Goal: Complete application form: Complete application form

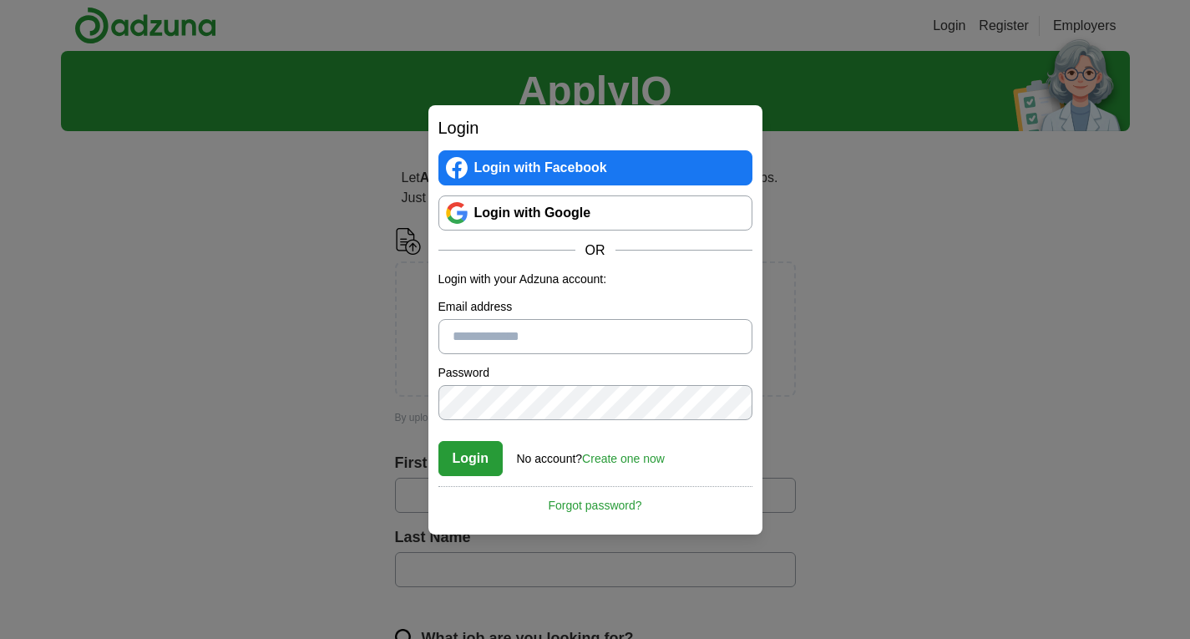
click at [544, 203] on link "Login with Google" at bounding box center [595, 212] width 314 height 35
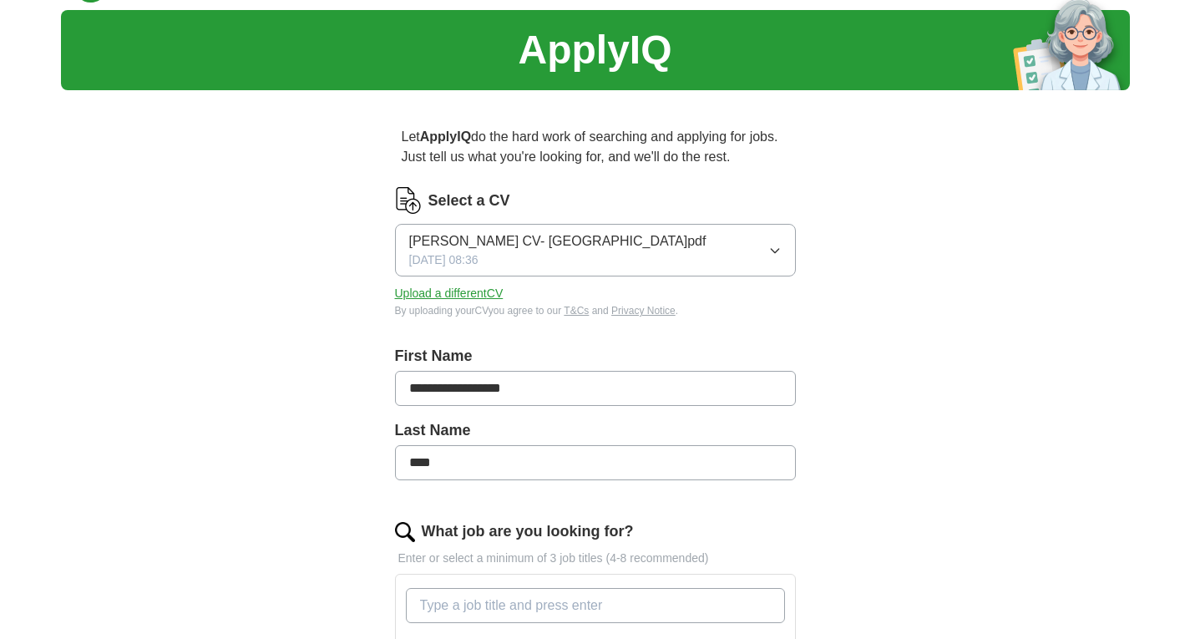
scroll to position [44, 0]
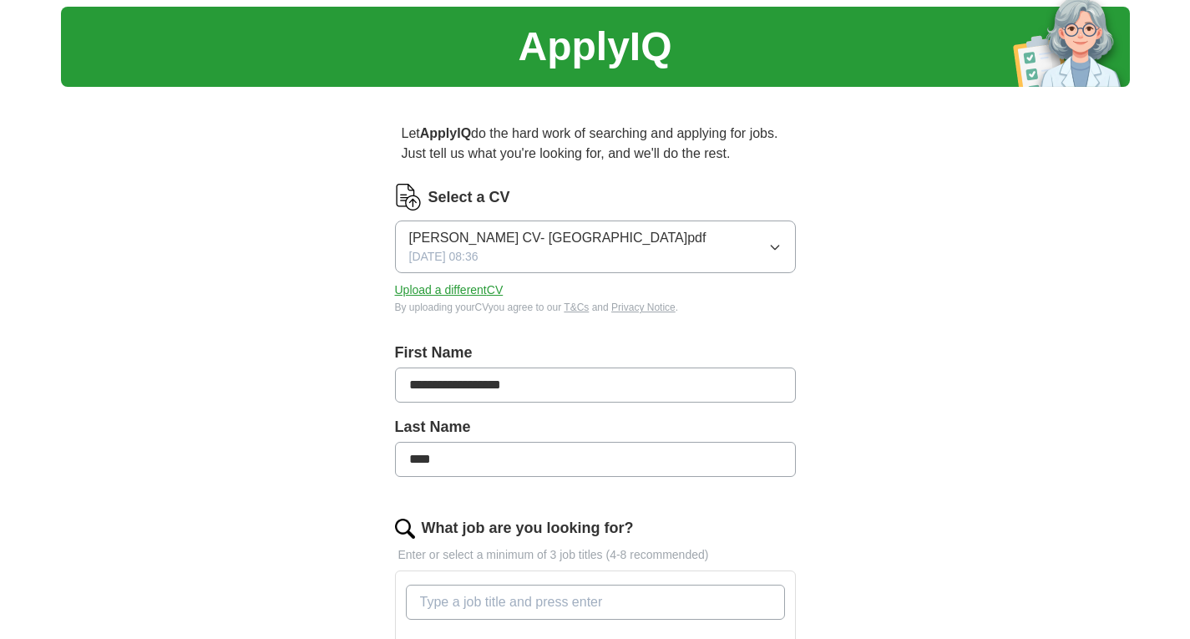
click at [634, 244] on button "[PERSON_NAME] CV- [GEOGRAPHIC_DATA]pdf [DATE] 08:36" at bounding box center [595, 246] width 401 height 53
click at [731, 232] on button "[PERSON_NAME] CV- [GEOGRAPHIC_DATA]pdf [DATE] 08:36" at bounding box center [595, 246] width 401 height 53
click at [474, 290] on button "Upload a different CV" at bounding box center [449, 290] width 109 height 18
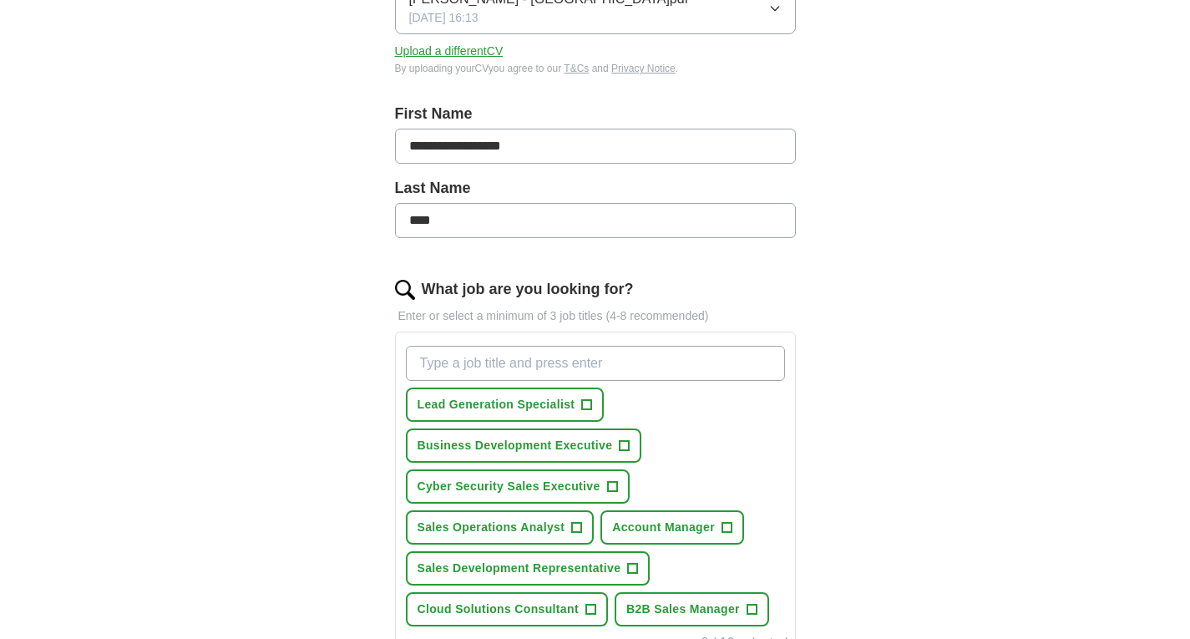
scroll to position [284, 0]
drag, startPoint x: 455, startPoint y: 141, endPoint x: 610, endPoint y: 132, distance: 155.5
click at [610, 132] on input "**********" at bounding box center [595, 145] width 401 height 35
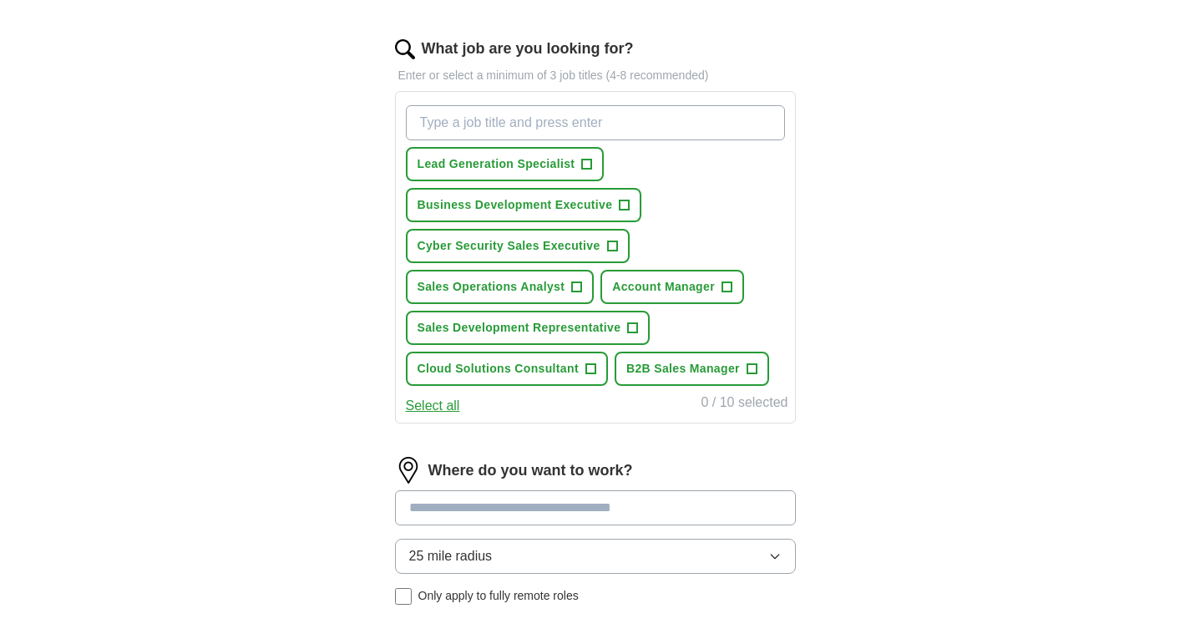
scroll to position [528, 0]
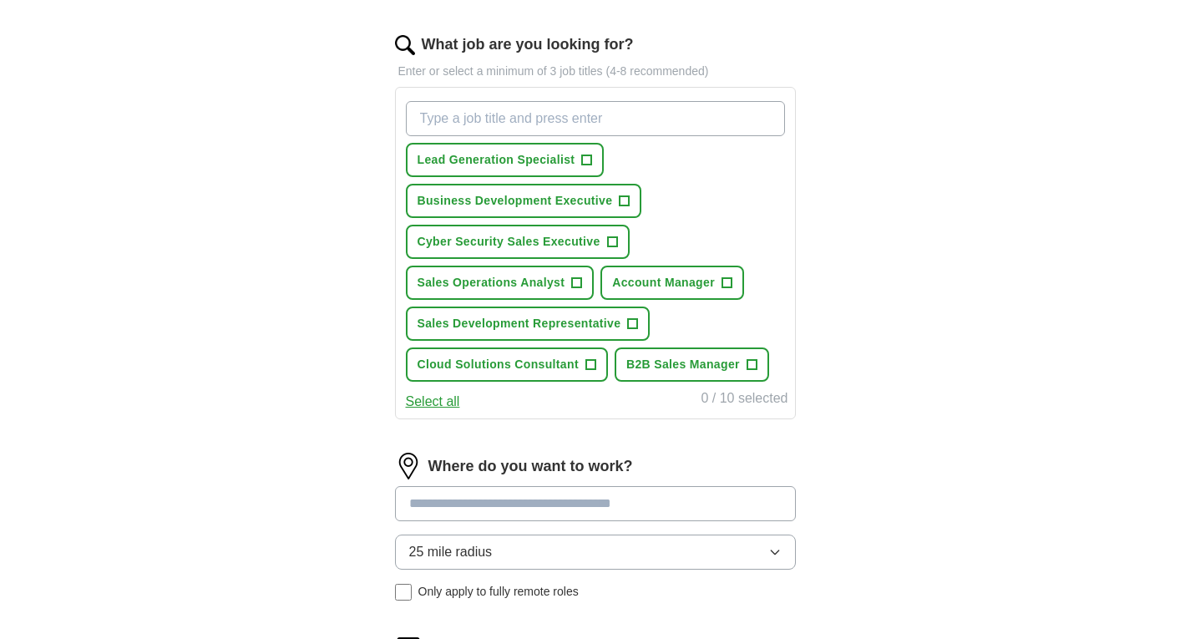
type input "*****"
click at [609, 238] on span "+" at bounding box center [612, 241] width 10 height 13
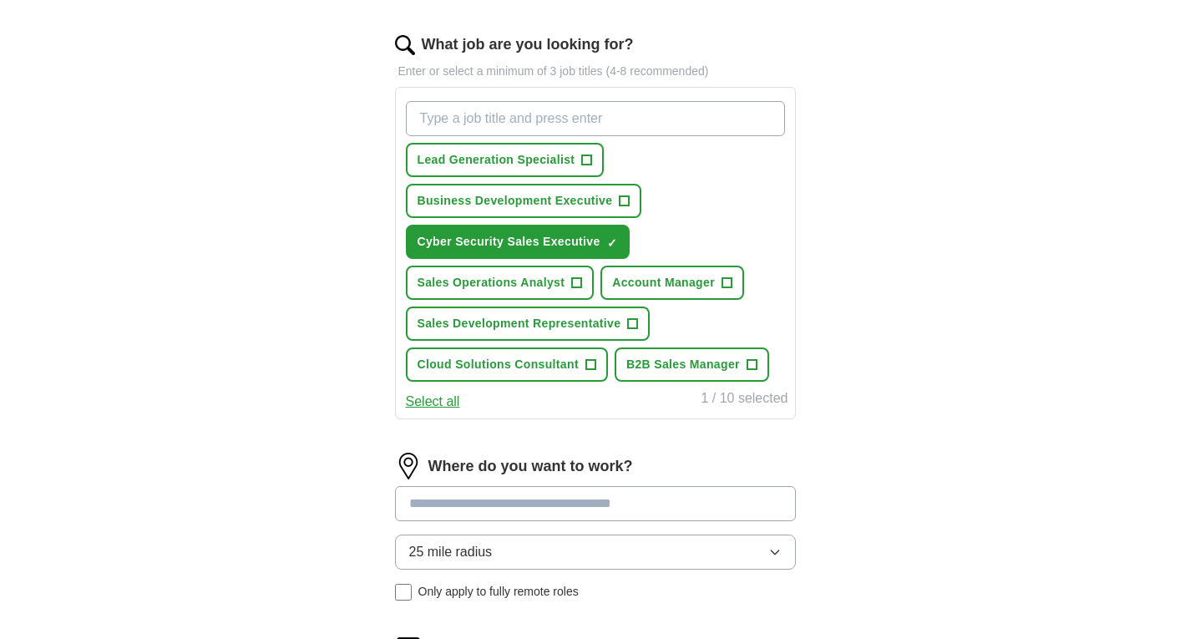
click at [442, 402] on button "Select all" at bounding box center [433, 401] width 54 height 20
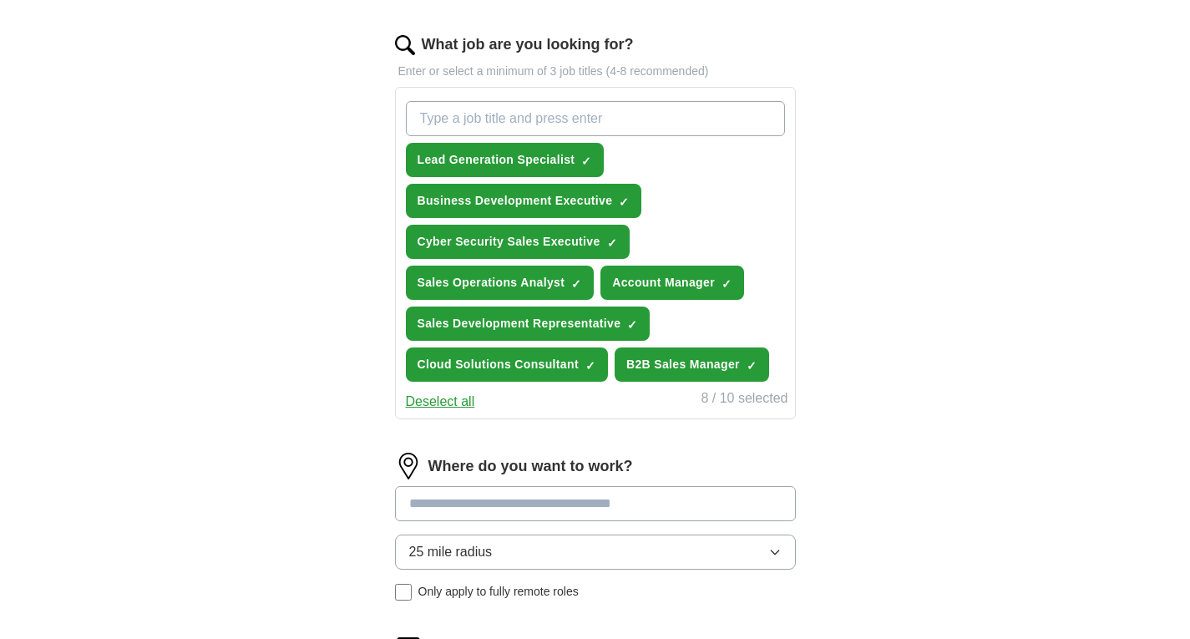
click at [442, 402] on button "Deselect all" at bounding box center [440, 401] width 69 height 20
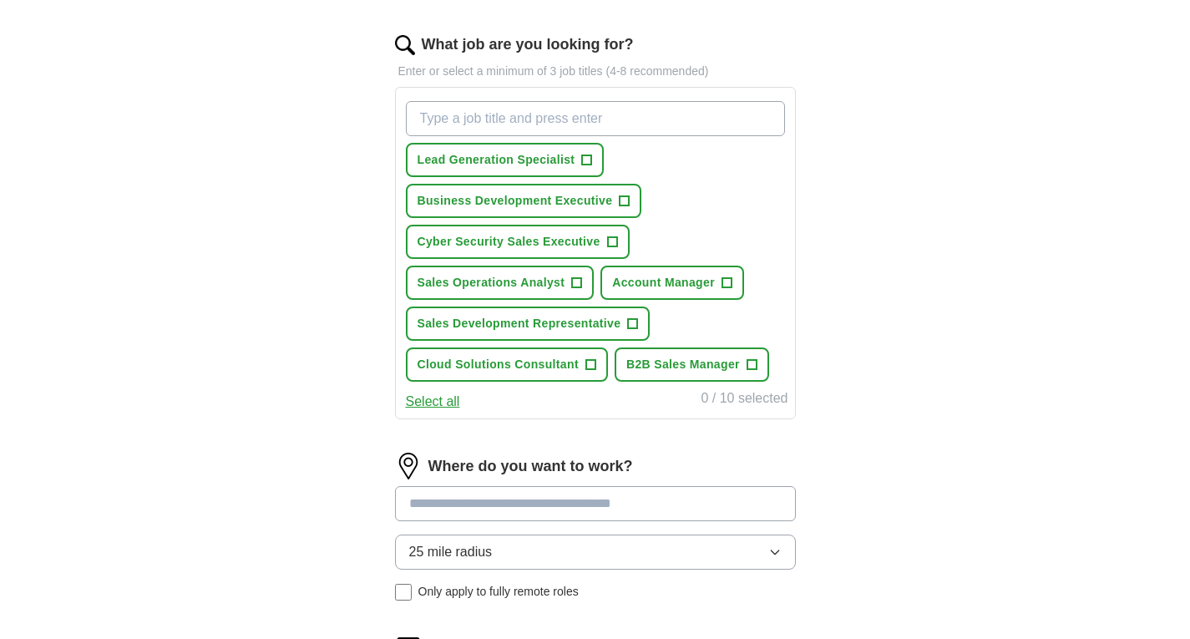
click at [569, 124] on input "What job are you looking for?" at bounding box center [595, 118] width 379 height 35
type input "business development manager"
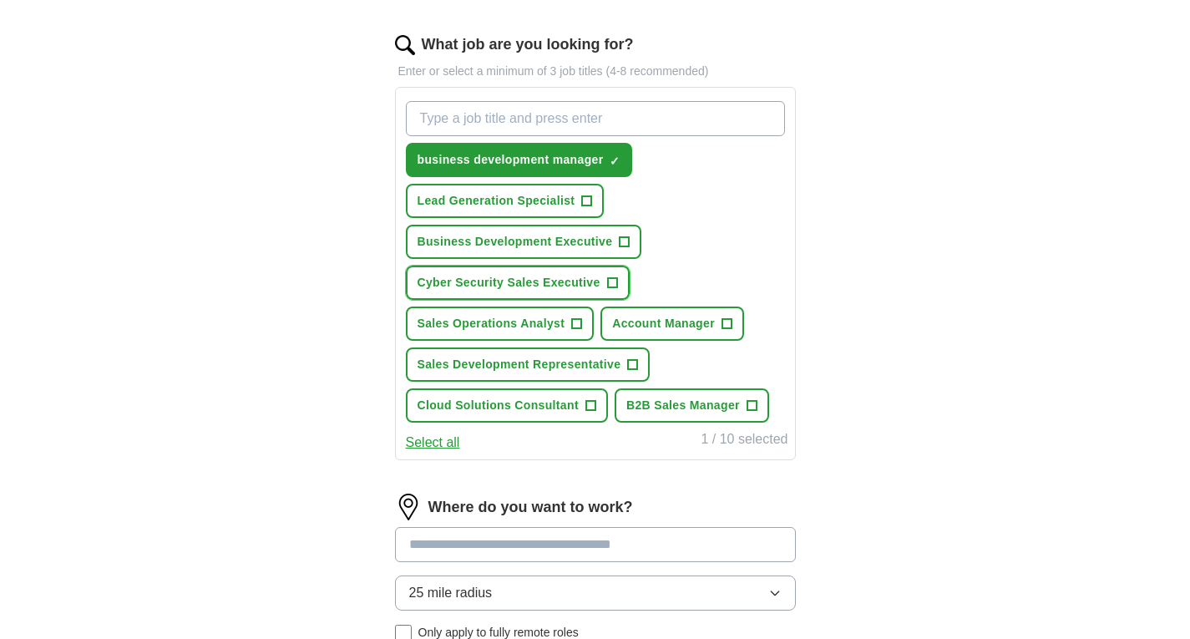
click at [606, 291] on button "Cyber Security Sales Executive +" at bounding box center [518, 282] width 224 height 34
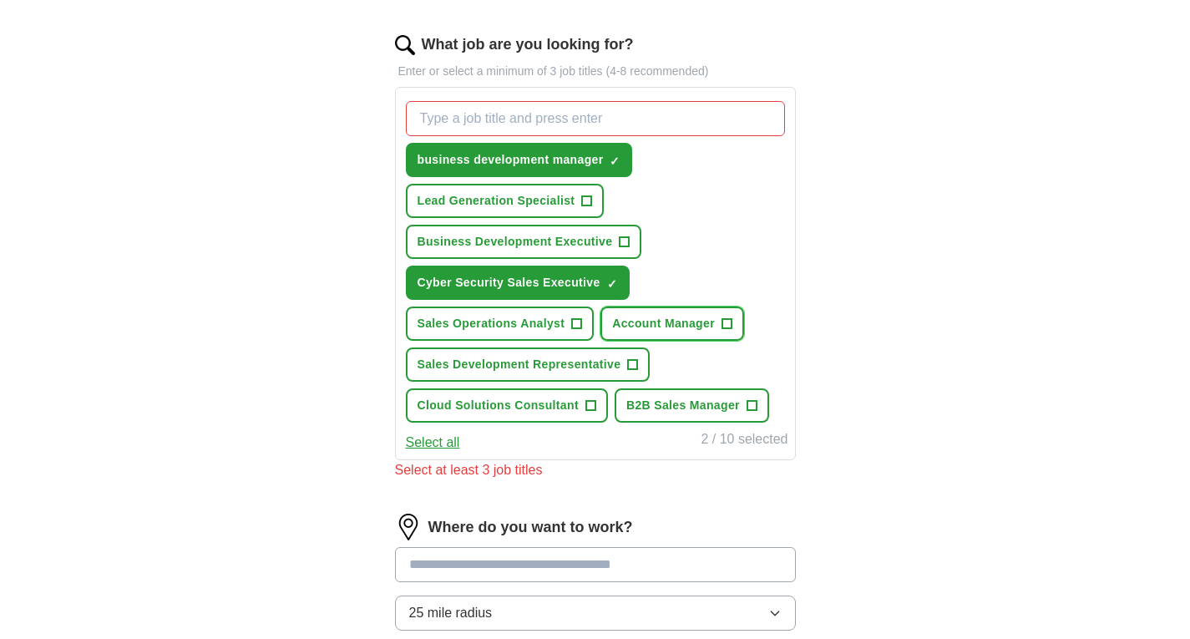
click at [722, 321] on span "+" at bounding box center [726, 323] width 10 height 13
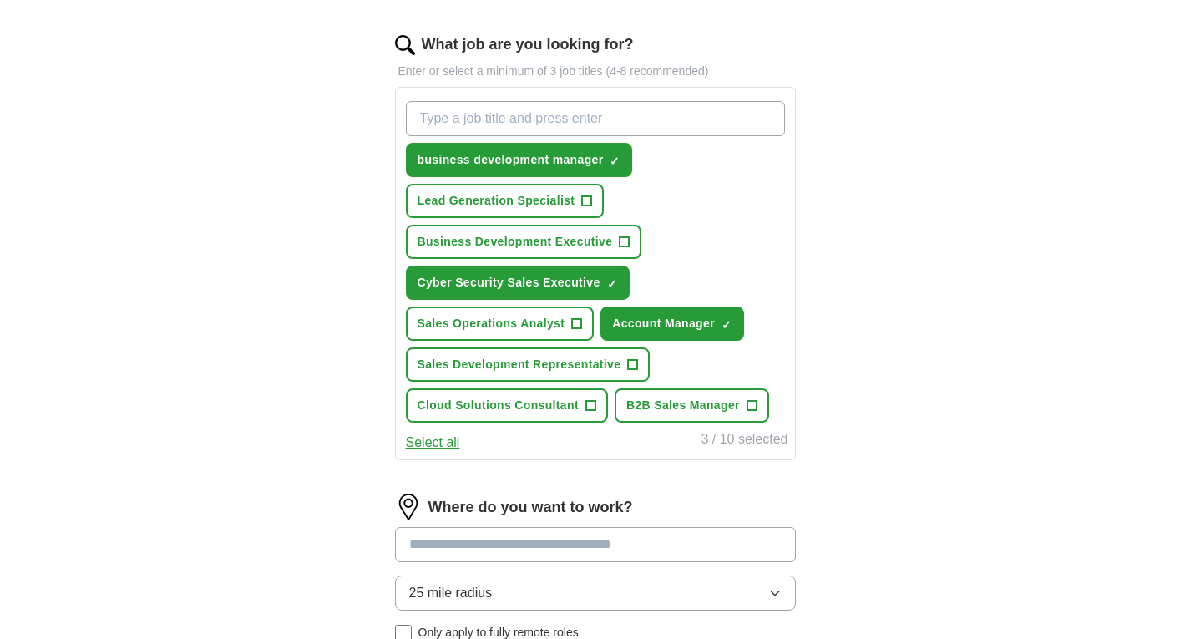
click at [598, 128] on input "What job are you looking for?" at bounding box center [595, 118] width 379 height 35
type input "s"
type input "c"
type input "account executive"
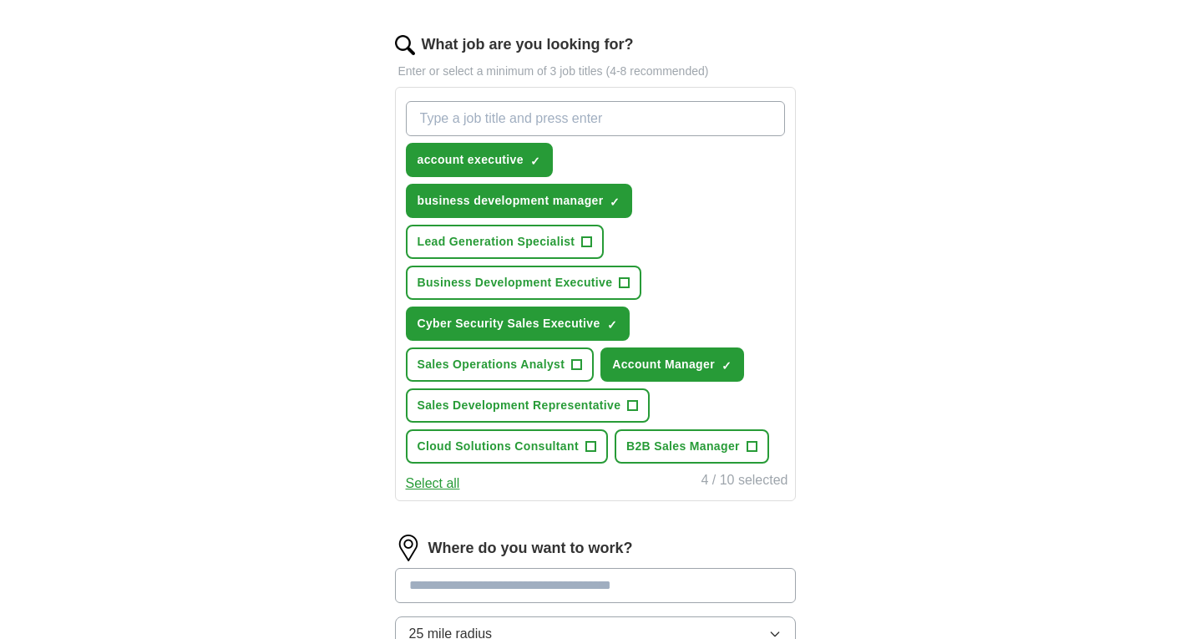
click at [608, 107] on input "What job are you looking for?" at bounding box center [595, 118] width 379 height 35
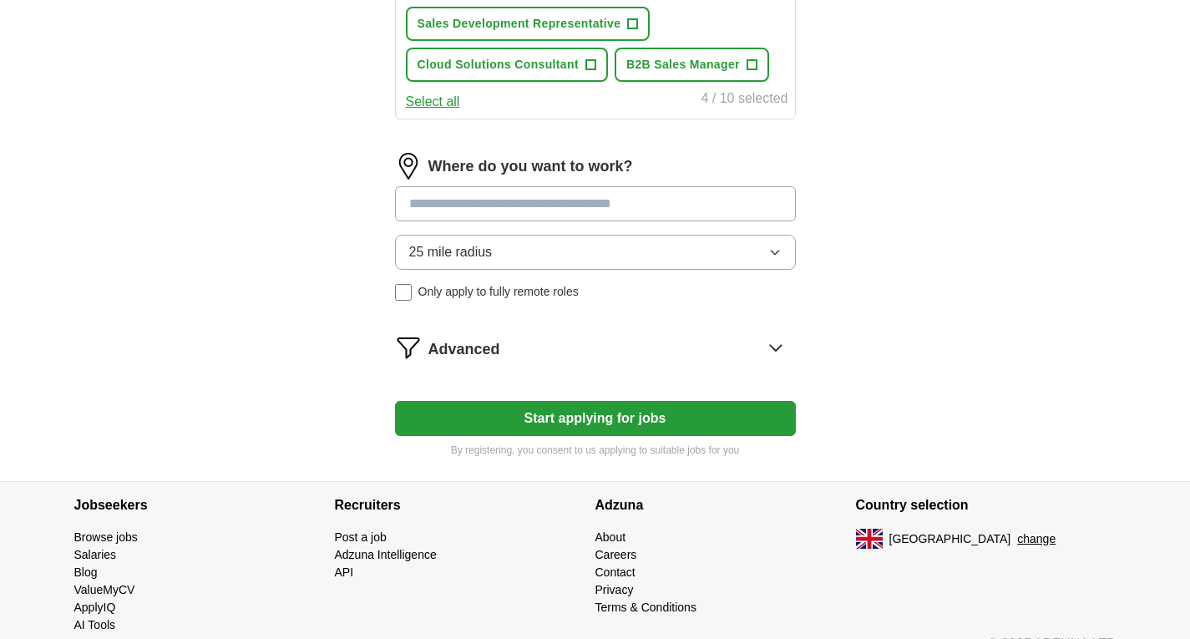
scroll to position [910, 0]
click at [637, 195] on input at bounding box center [595, 202] width 401 height 35
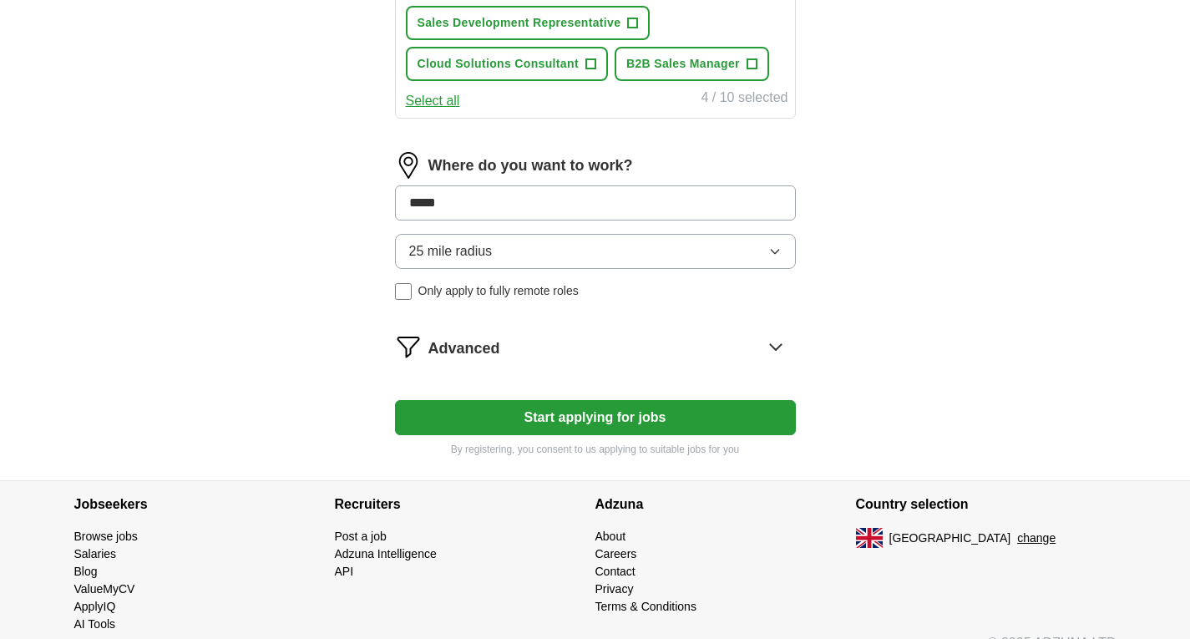
type input "******"
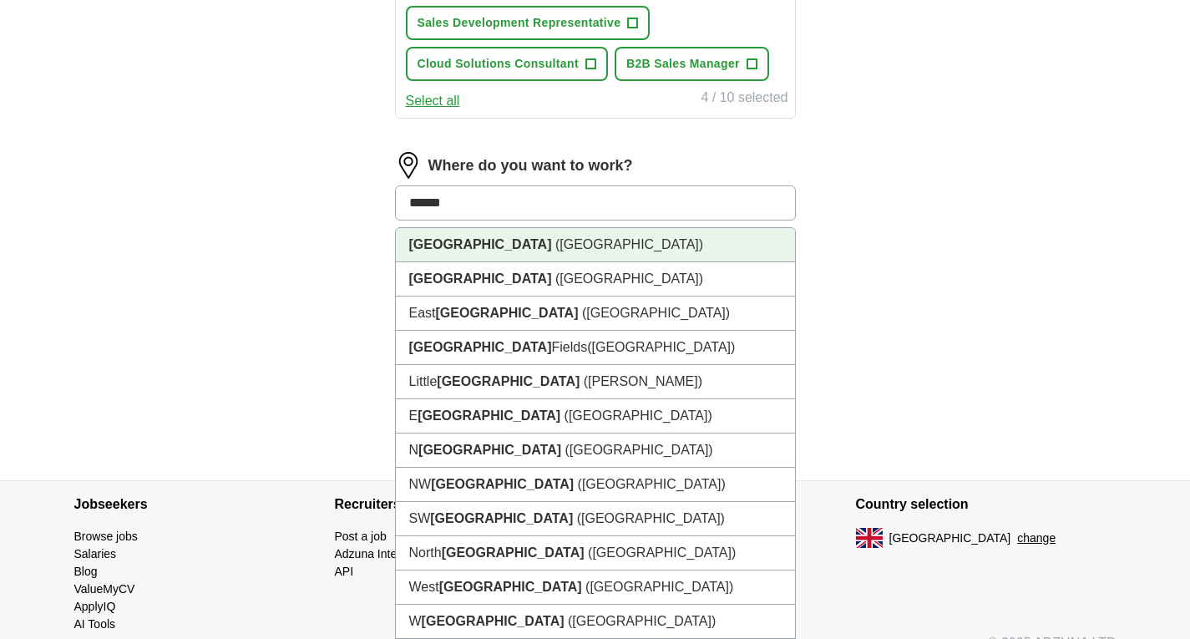
click at [515, 255] on li "[GEOGRAPHIC_DATA] ([GEOGRAPHIC_DATA])" at bounding box center [595, 245] width 399 height 34
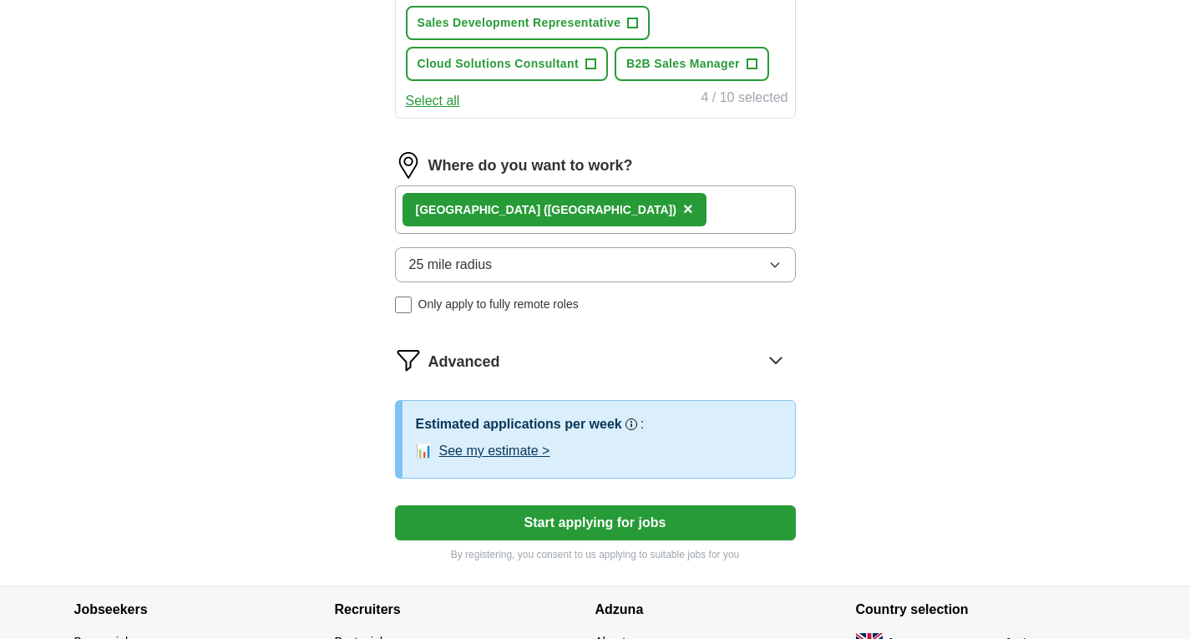
click at [508, 450] on button "See my estimate >" at bounding box center [494, 451] width 111 height 20
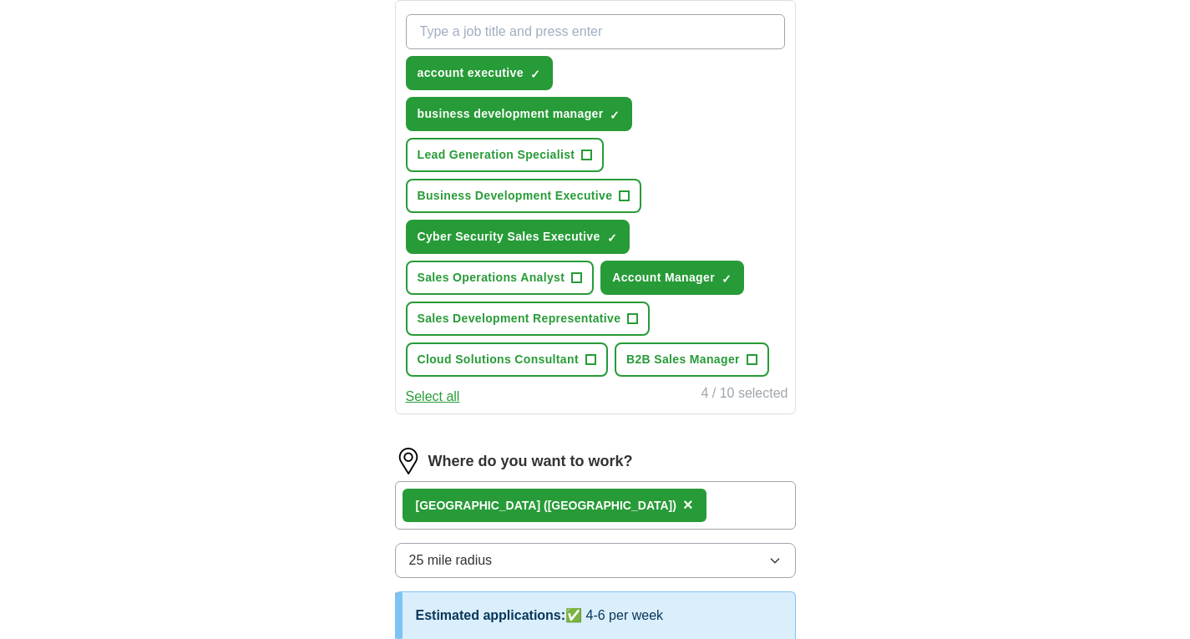
scroll to position [485, 0]
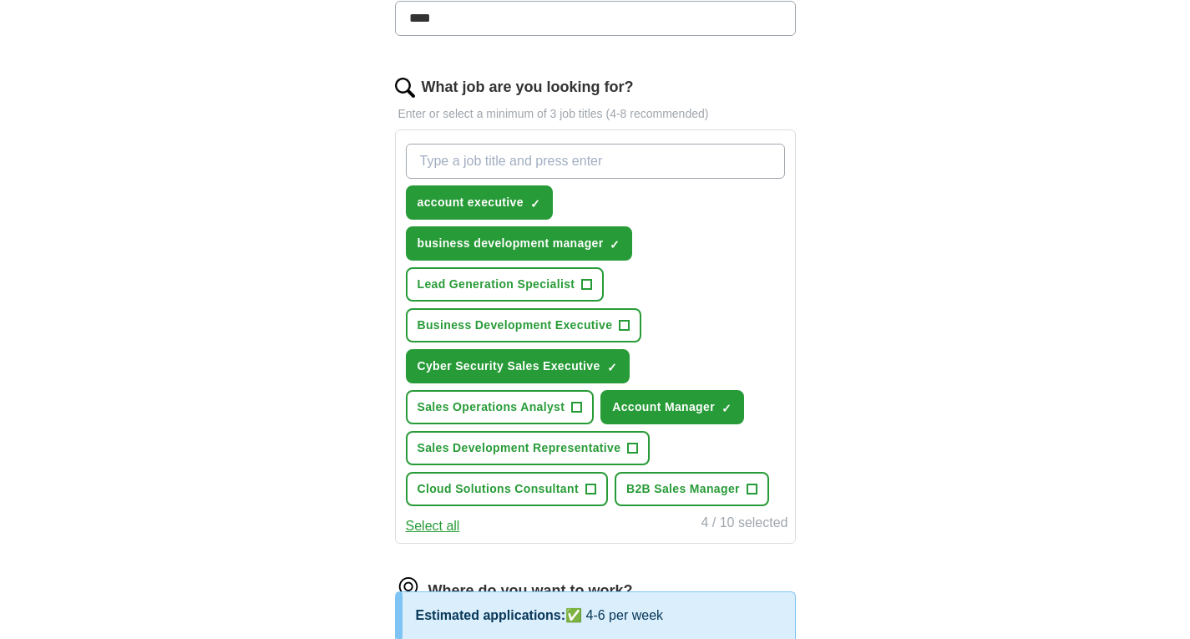
click at [607, 164] on input "What job are you looking for?" at bounding box center [595, 161] width 379 height 35
click at [544, 331] on span "Business Development Executive" at bounding box center [514, 325] width 195 height 18
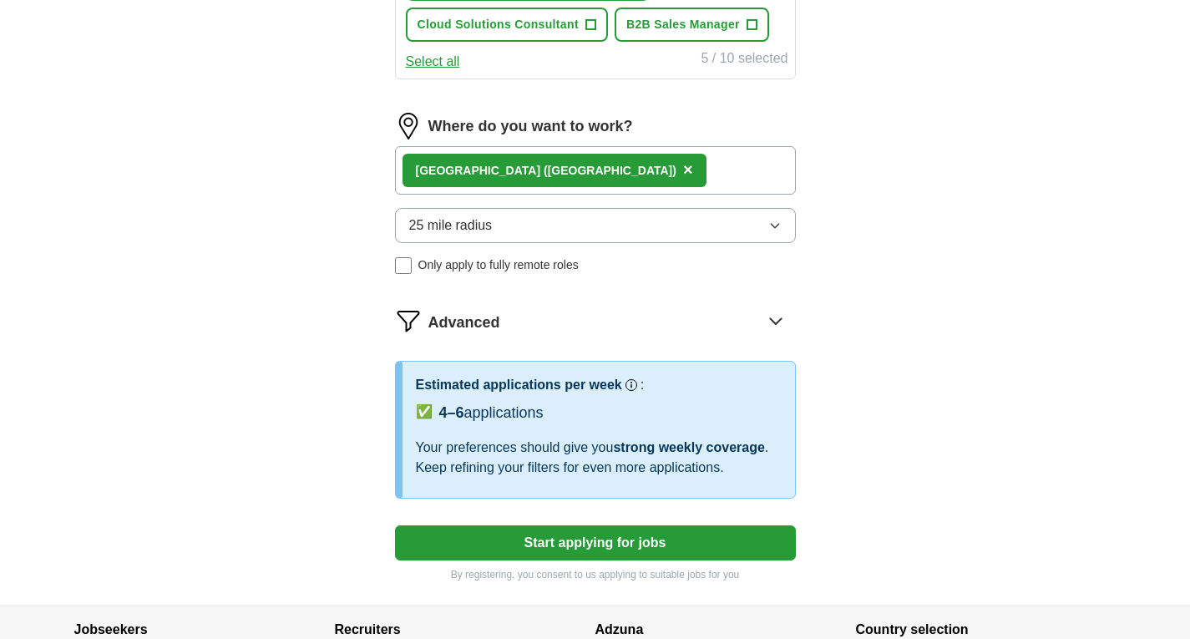
scroll to position [1102, 0]
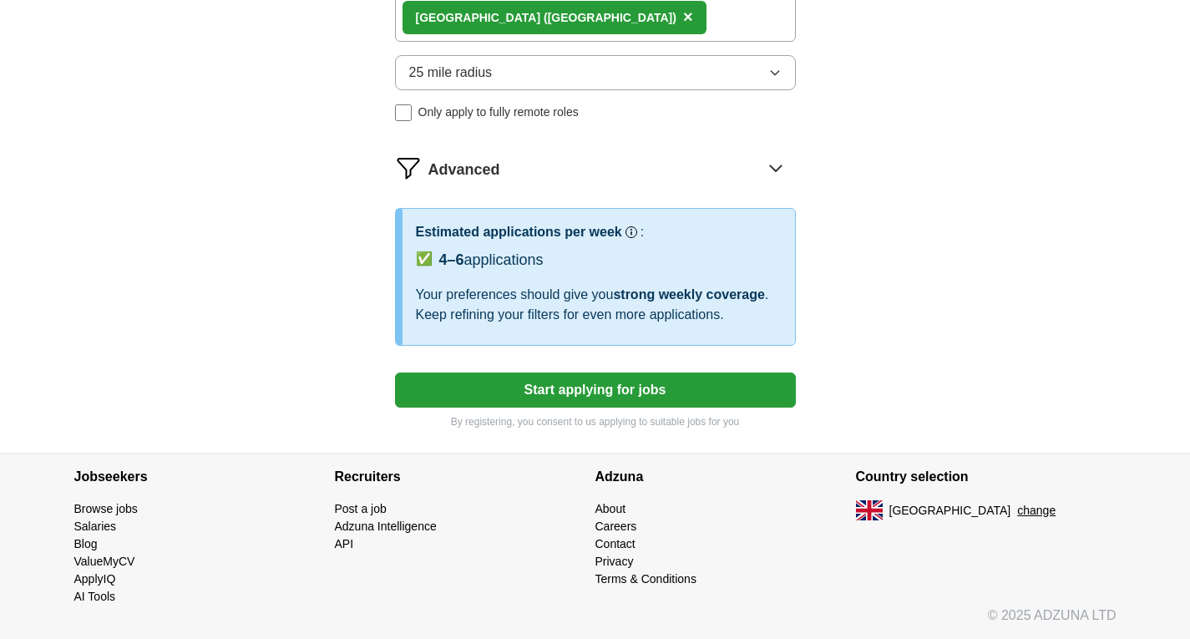
click at [556, 389] on button "Start applying for jobs" at bounding box center [595, 389] width 401 height 35
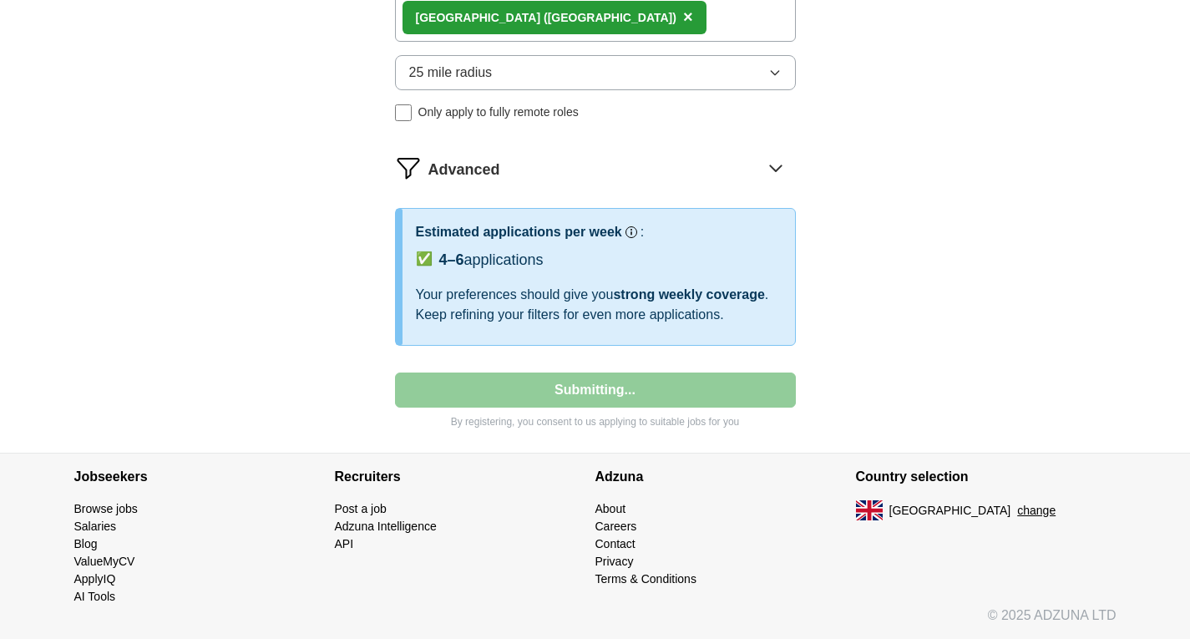
select select "**"
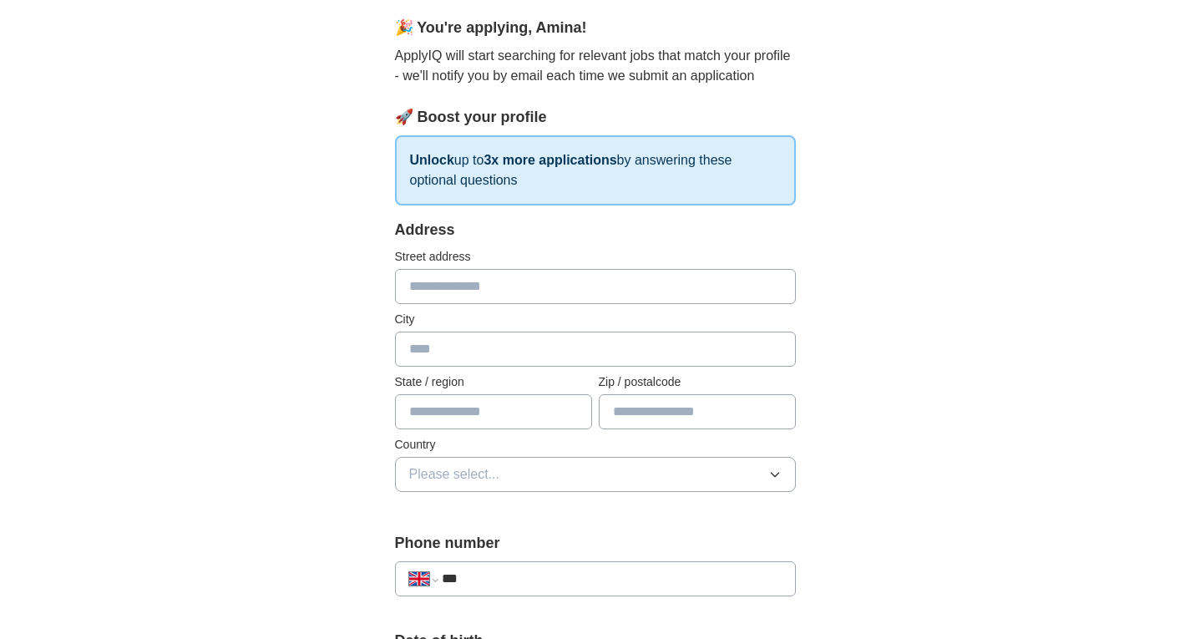
scroll to position [145, 0]
click at [499, 287] on input "text" at bounding box center [595, 285] width 401 height 35
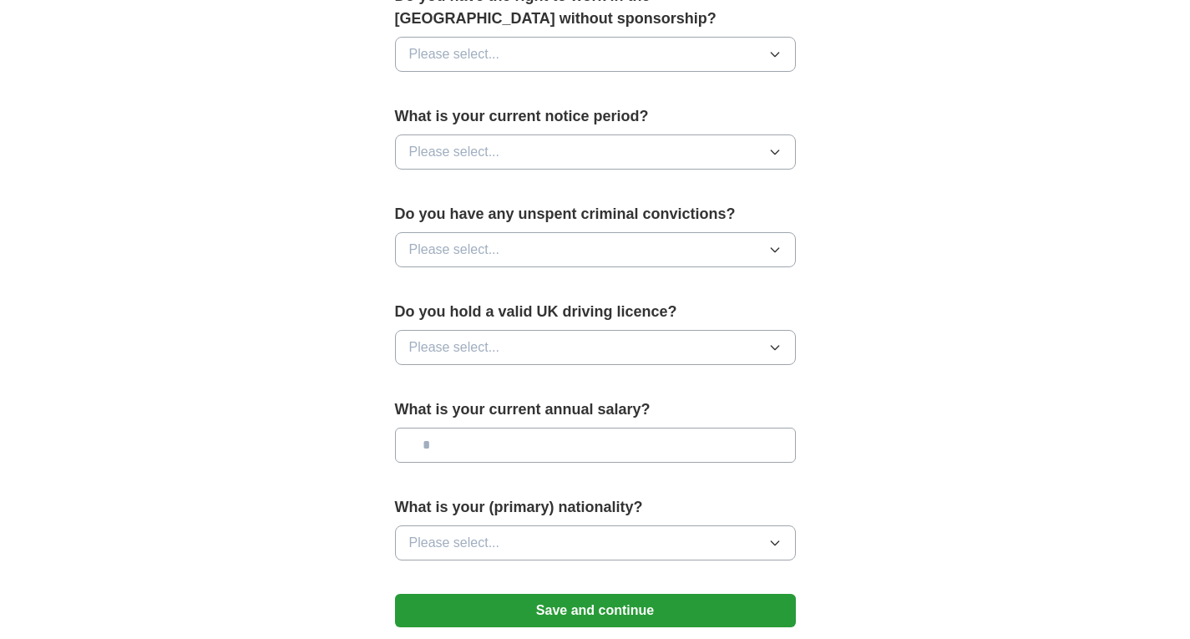
scroll to position [889, 0]
click at [645, 158] on button "Please select..." at bounding box center [595, 151] width 401 height 35
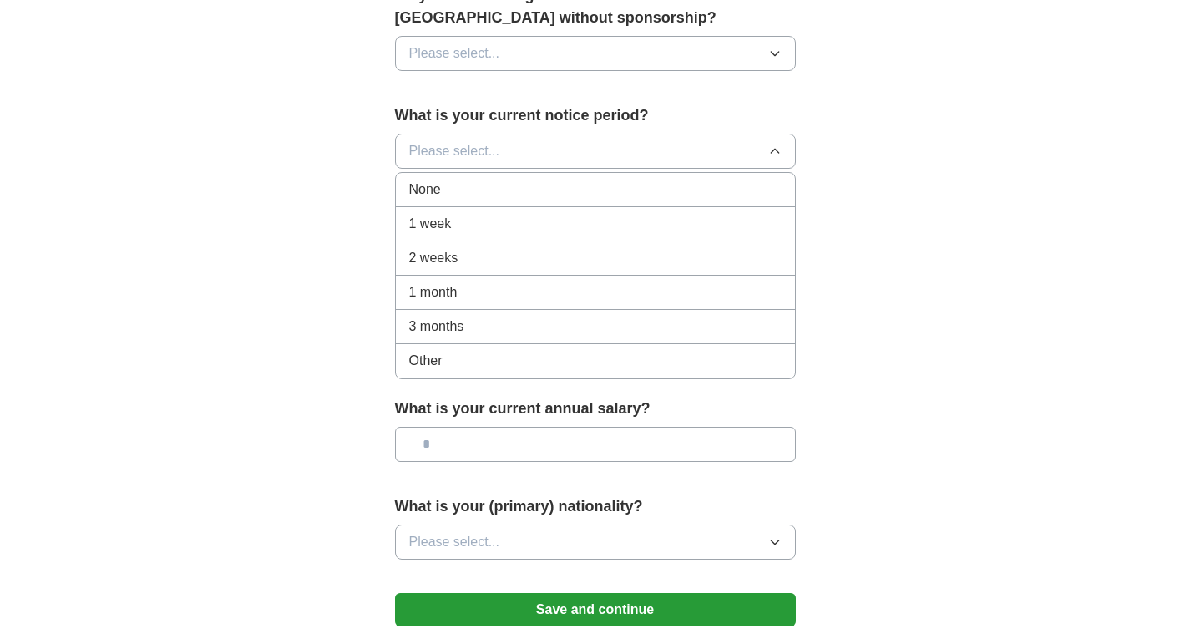
click at [575, 190] on div "None" at bounding box center [595, 189] width 372 height 20
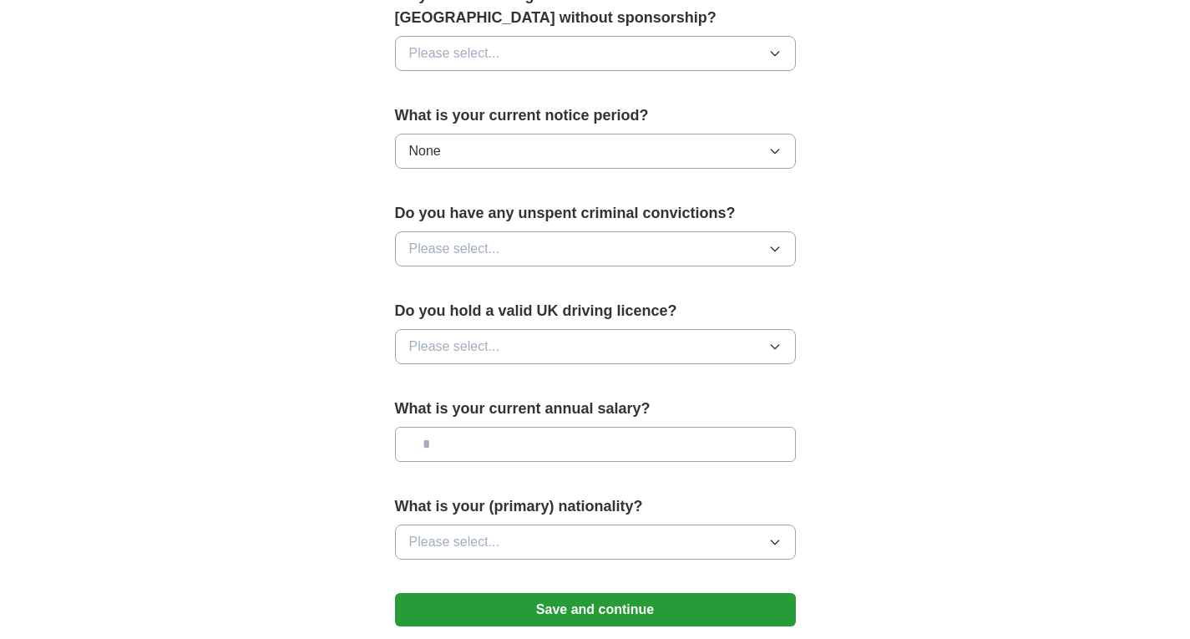
click at [552, 241] on button "Please select..." at bounding box center [595, 248] width 401 height 35
click at [536, 311] on div "No" at bounding box center [595, 321] width 372 height 20
click at [527, 348] on button "Please select..." at bounding box center [595, 346] width 401 height 35
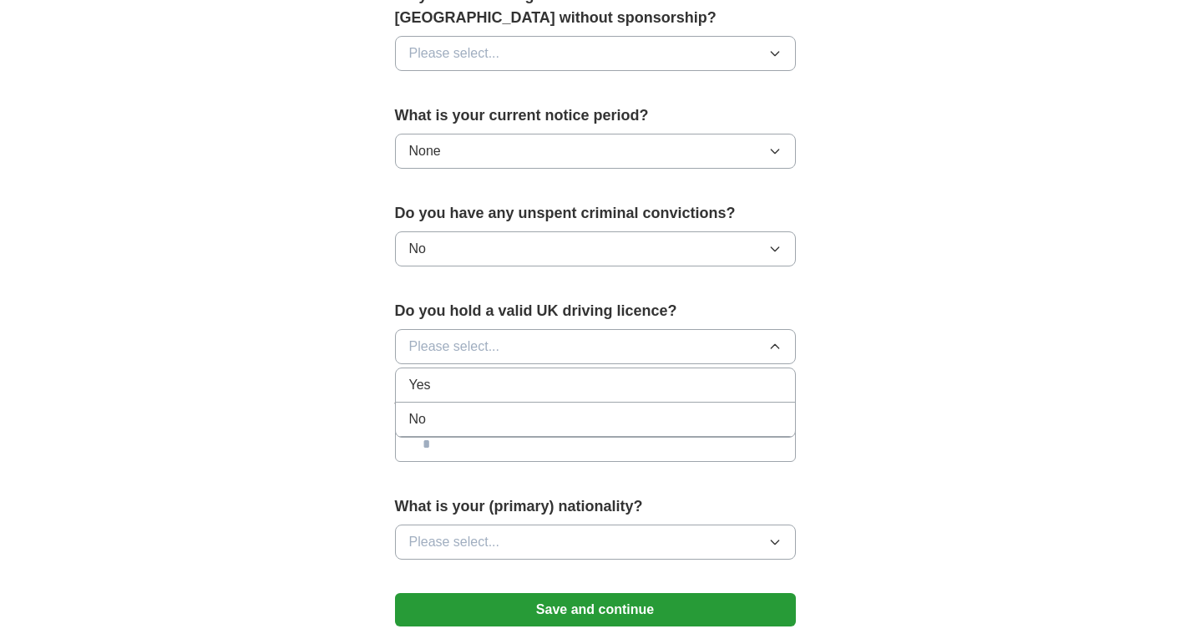
click at [468, 389] on div "Yes" at bounding box center [595, 385] width 372 height 20
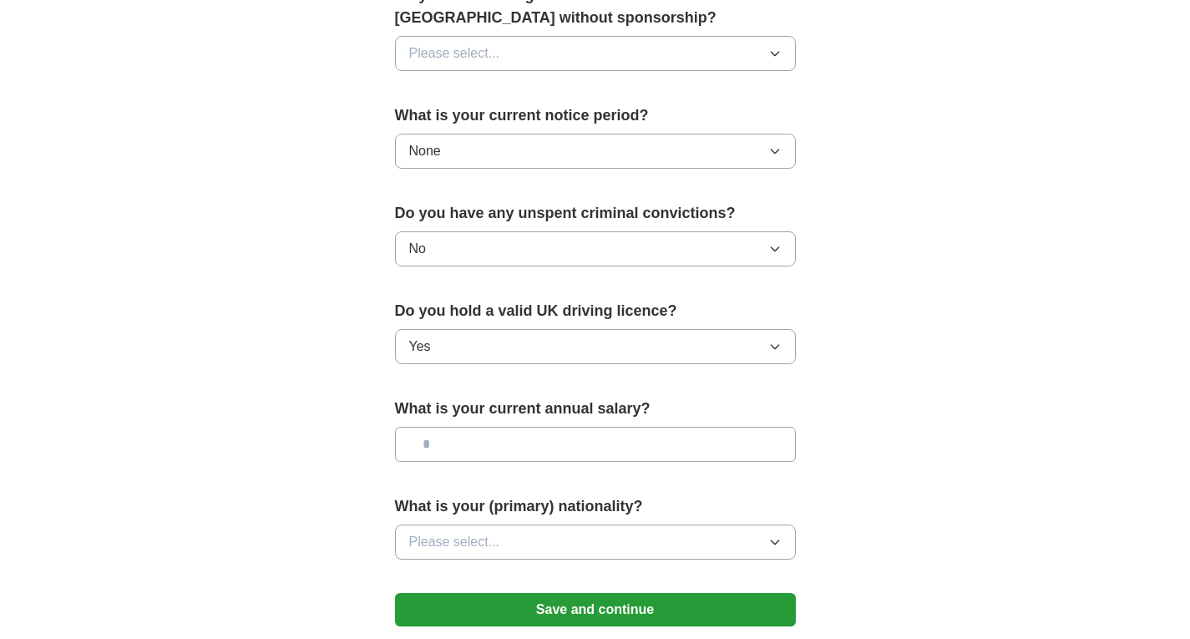
click at [483, 345] on button "Yes" at bounding box center [595, 346] width 401 height 35
click at [598, 333] on button "Yes" at bounding box center [595, 346] width 401 height 35
click at [496, 342] on button "Yes" at bounding box center [595, 346] width 401 height 35
click at [470, 415] on div "No" at bounding box center [595, 422] width 372 height 20
click at [462, 454] on input "text" at bounding box center [595, 444] width 401 height 35
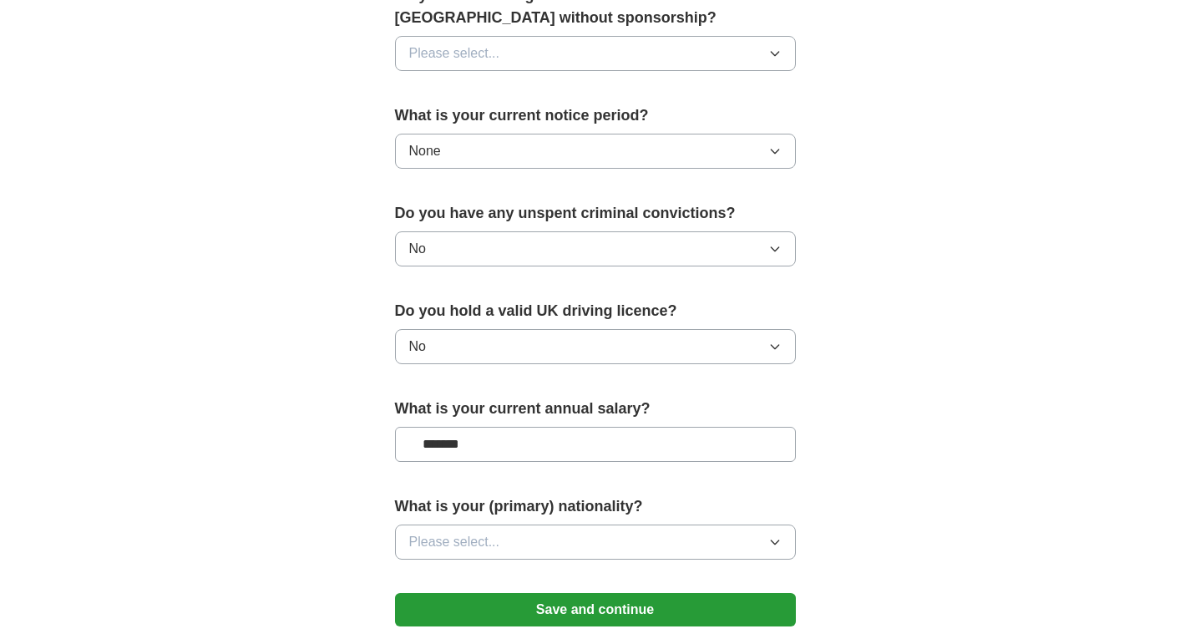
type input "*******"
click at [487, 536] on span "Please select..." at bounding box center [454, 542] width 91 height 20
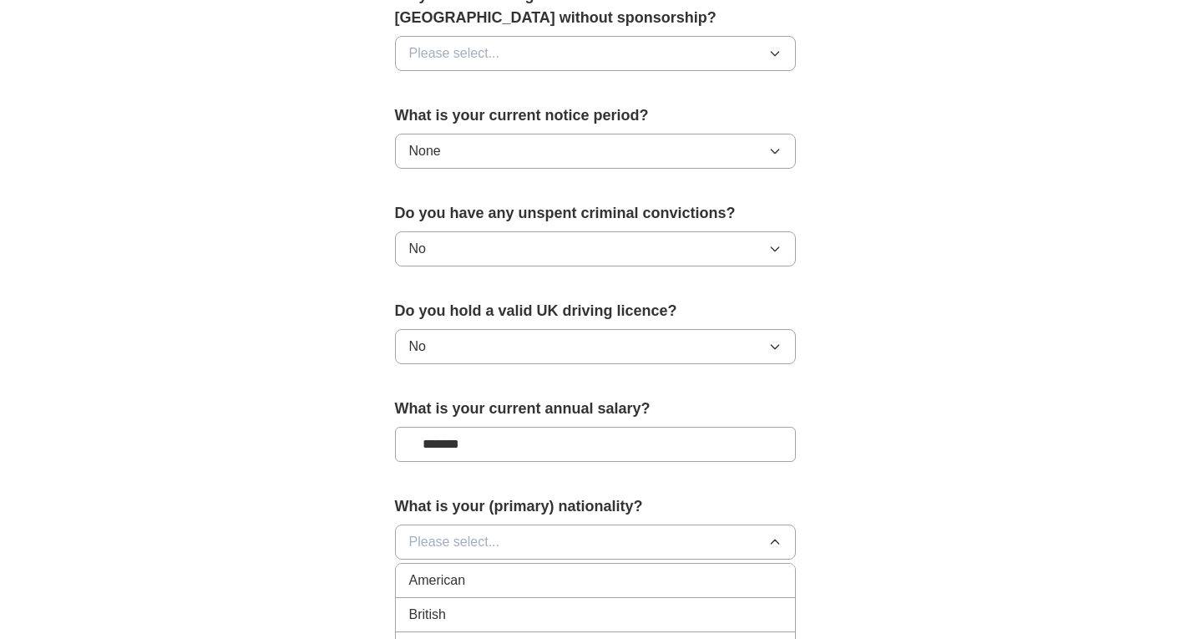
scroll to position [1147, 0]
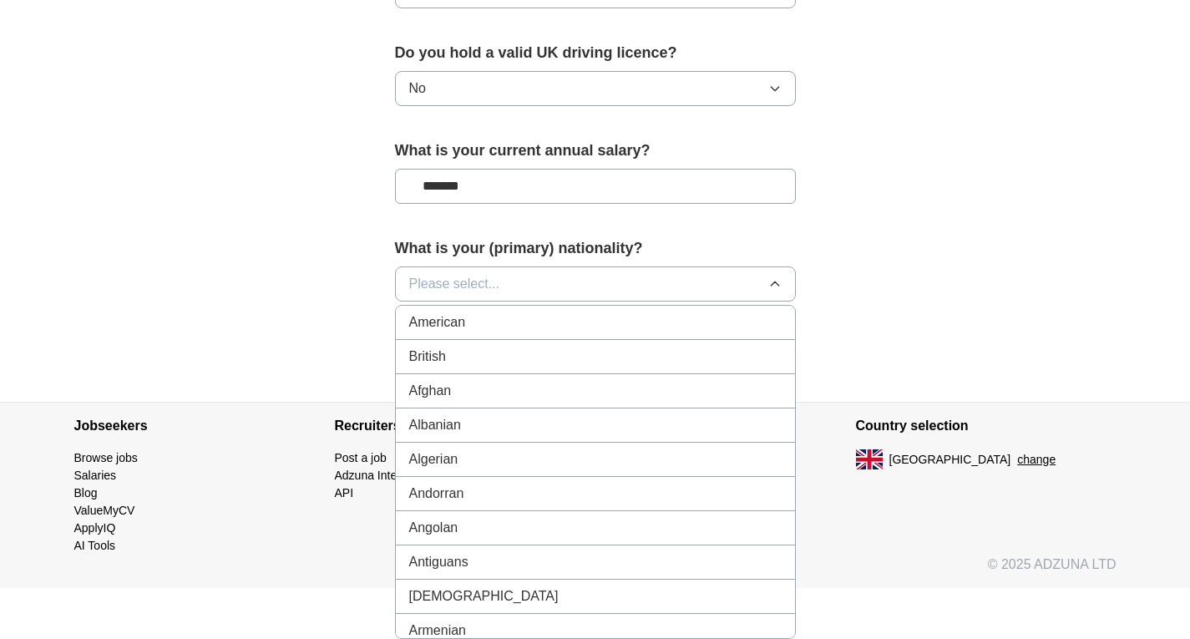
click at [459, 267] on button "Please select..." at bounding box center [595, 283] width 401 height 35
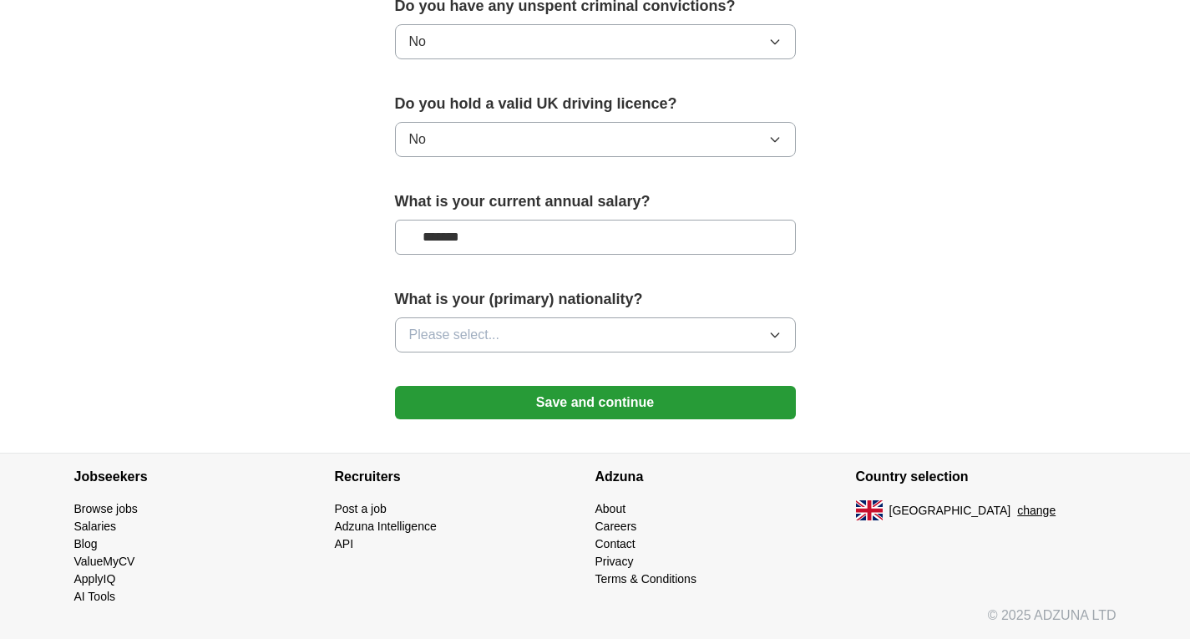
scroll to position [1096, 0]
click at [467, 346] on button "Please select..." at bounding box center [595, 334] width 401 height 35
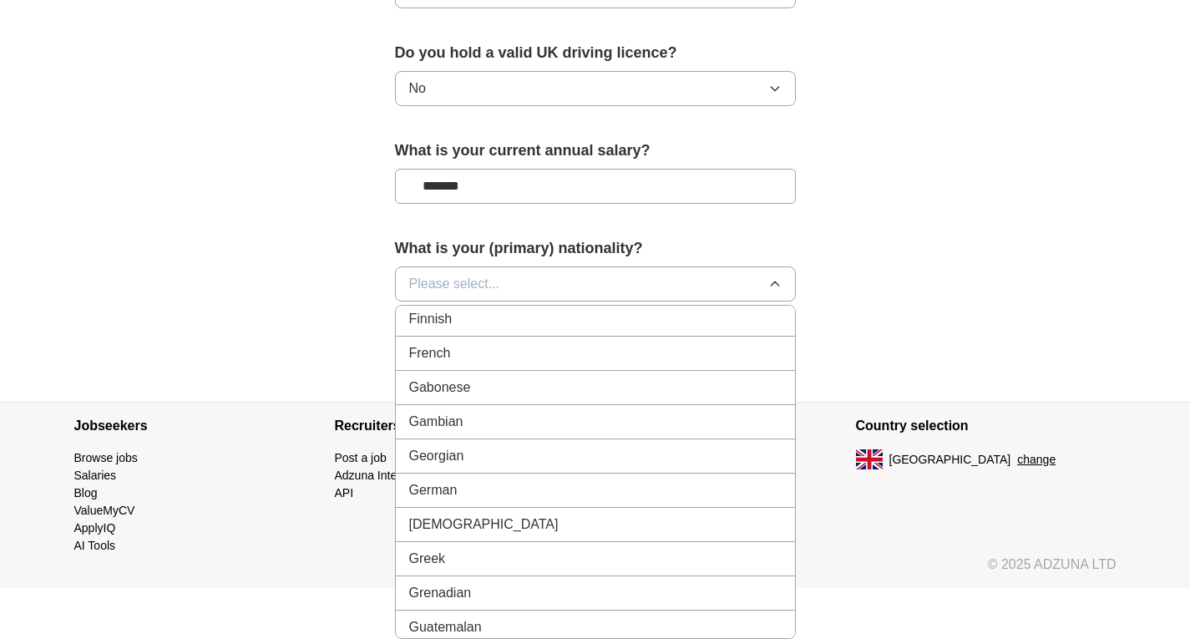
scroll to position [2128, 0]
click at [444, 324] on span "Finnish" at bounding box center [430, 316] width 43 height 20
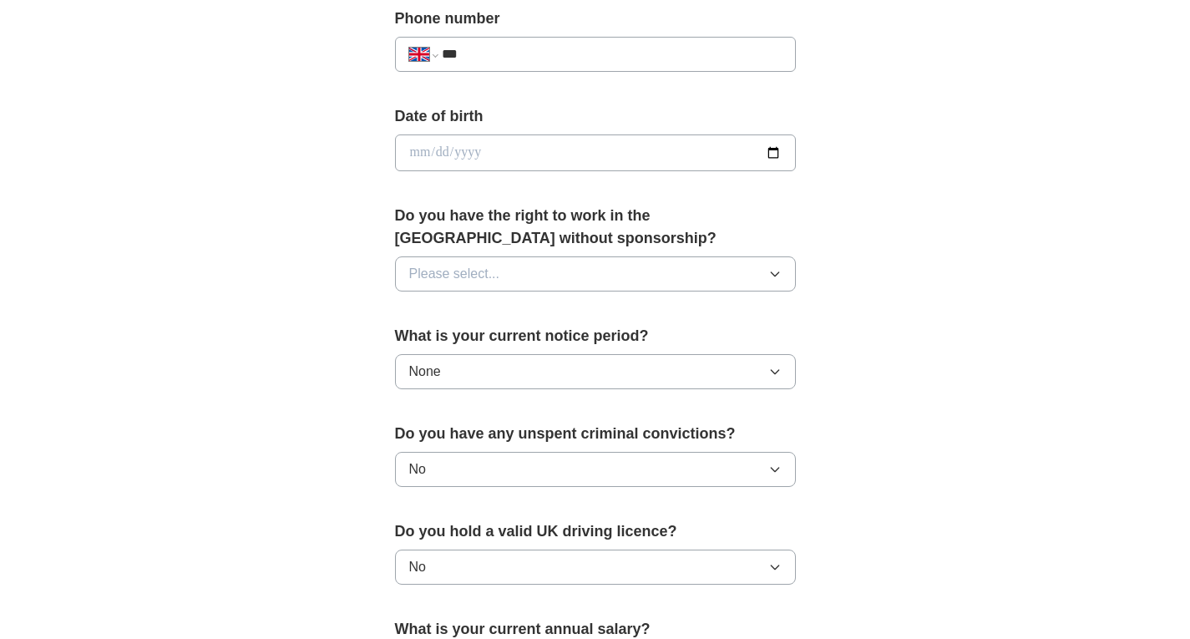
scroll to position [658, 0]
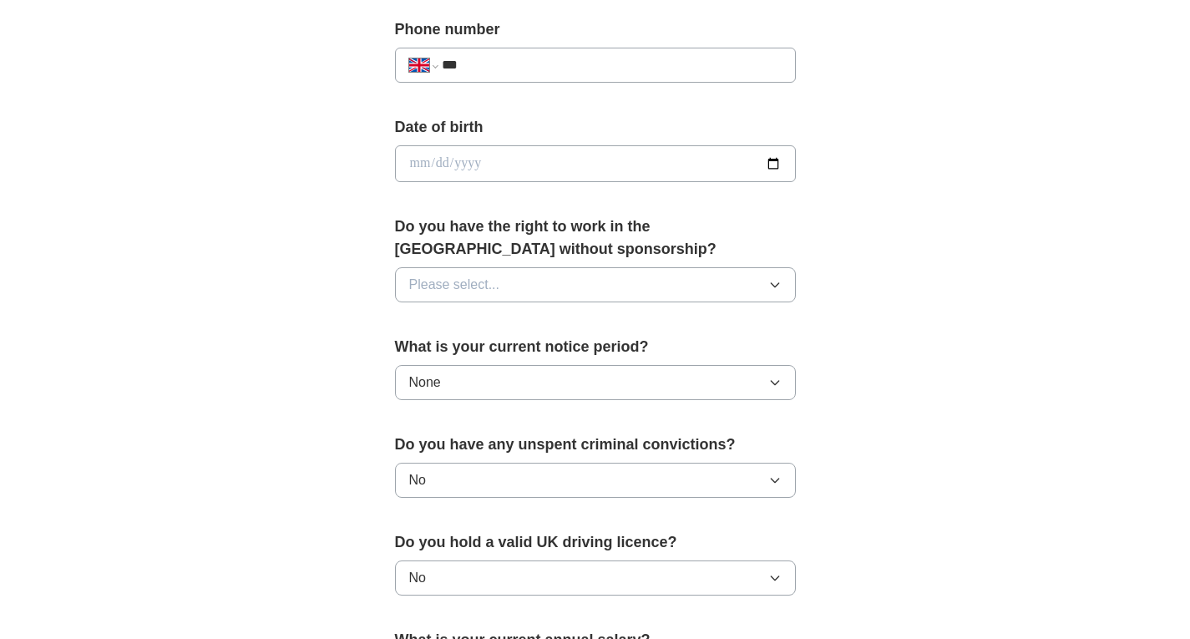
click at [497, 272] on button "Please select..." at bounding box center [595, 284] width 401 height 35
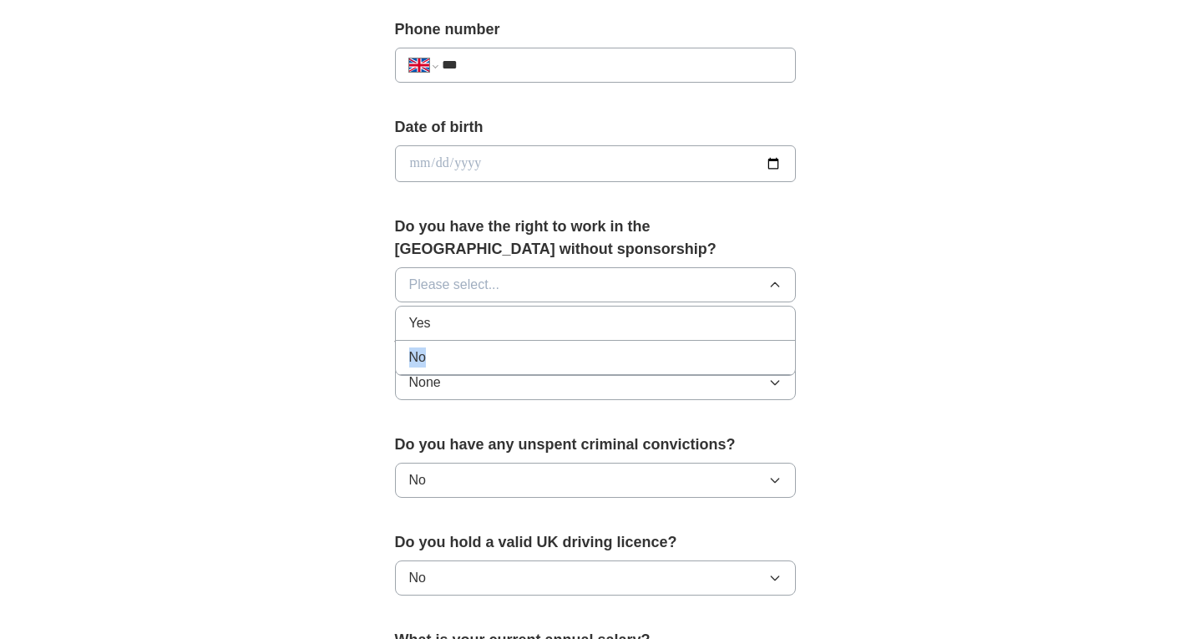
drag, startPoint x: 447, startPoint y: 357, endPoint x: 462, endPoint y: 312, distance: 47.8
click at [462, 312] on ul "Yes No" at bounding box center [595, 341] width 401 height 70
click at [460, 354] on div "No" at bounding box center [595, 357] width 372 height 20
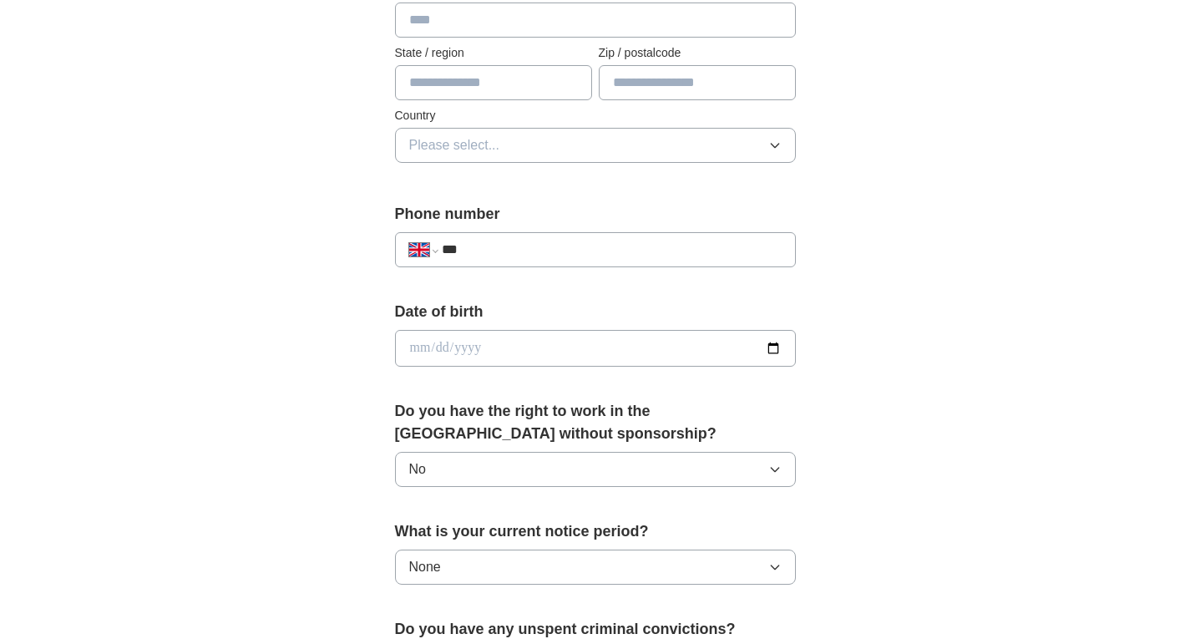
scroll to position [472, 0]
click at [469, 318] on label "Date of birth" at bounding box center [595, 313] width 401 height 23
click at [443, 343] on input "date" at bounding box center [595, 349] width 401 height 37
click at [424, 347] on input "date" at bounding box center [595, 349] width 401 height 37
type input "**********"
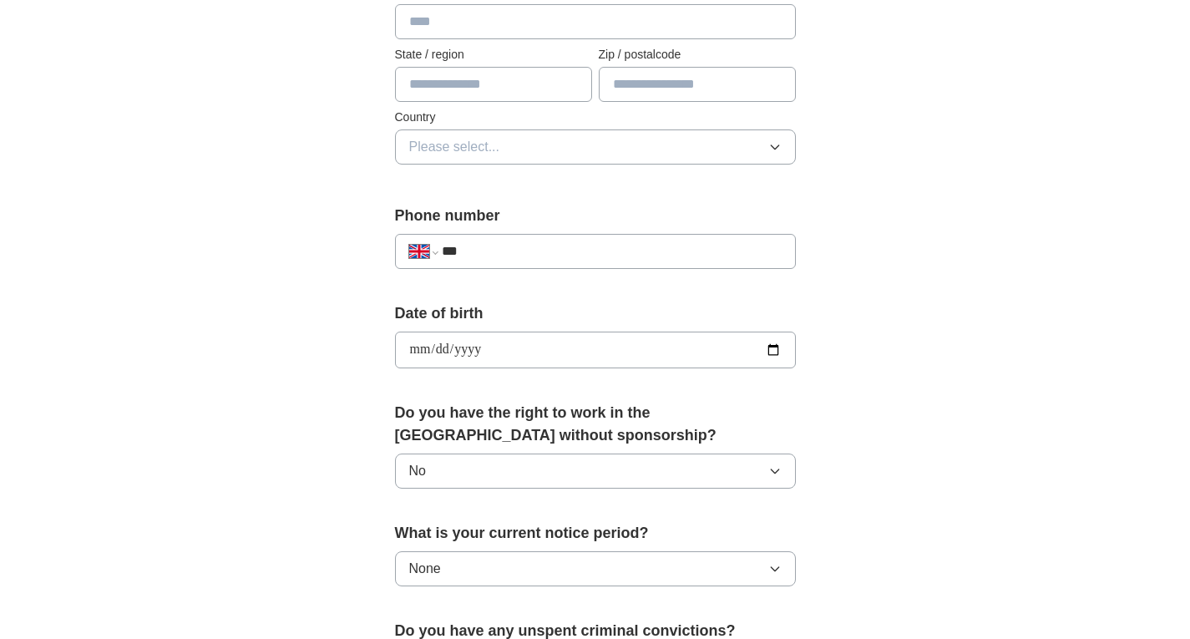
click at [515, 232] on div "**********" at bounding box center [595, 244] width 401 height 78
click at [528, 260] on input "***" at bounding box center [611, 251] width 339 height 20
paste input "**********"
type input "**********"
click at [530, 151] on button "Please select..." at bounding box center [595, 146] width 401 height 35
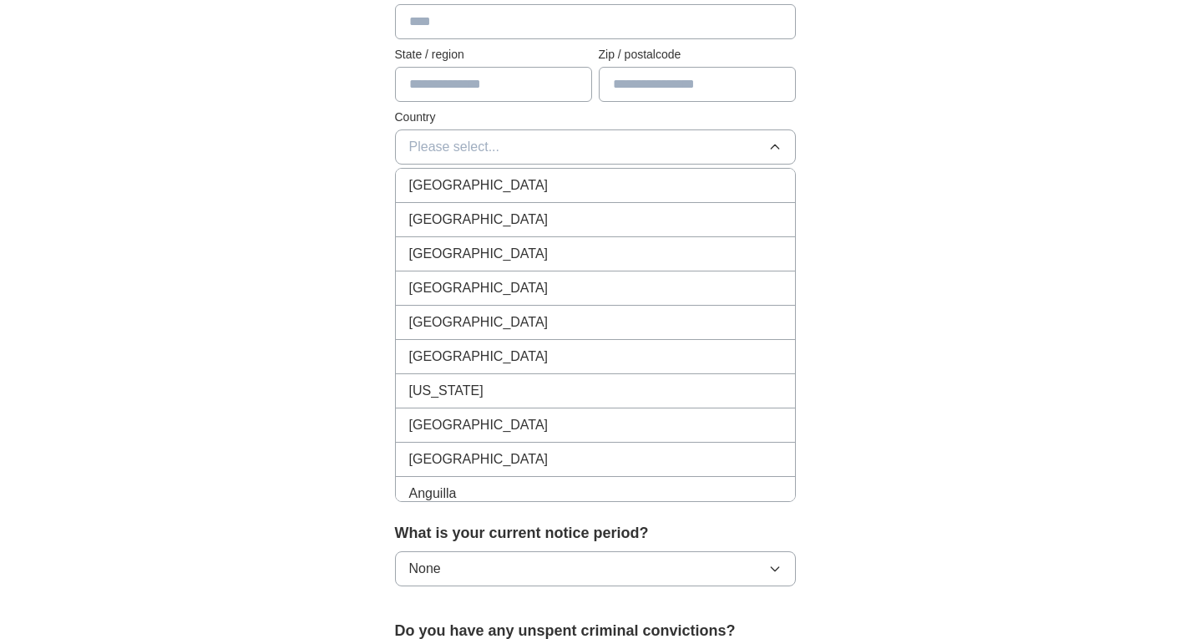
click at [516, 174] on li "[GEOGRAPHIC_DATA]" at bounding box center [595, 186] width 399 height 34
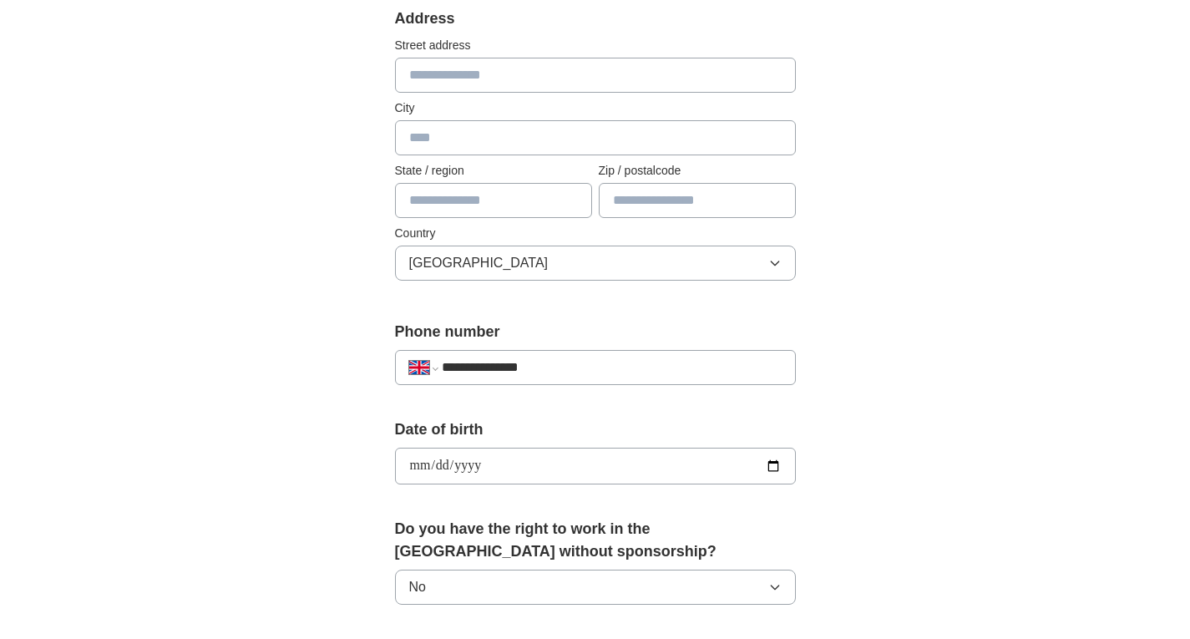
scroll to position [345, 0]
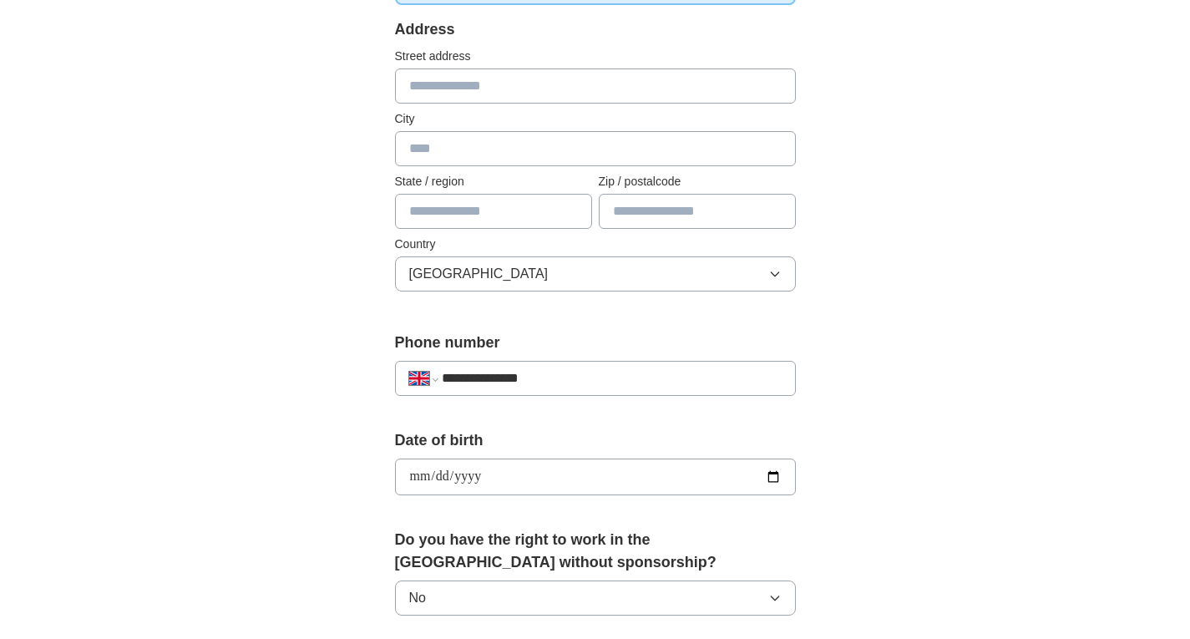
click at [465, 83] on input "text" at bounding box center [595, 85] width 401 height 35
type input "**********"
click at [447, 156] on input "text" at bounding box center [595, 148] width 401 height 35
type input "******"
click at [444, 205] on input "text" at bounding box center [493, 211] width 197 height 35
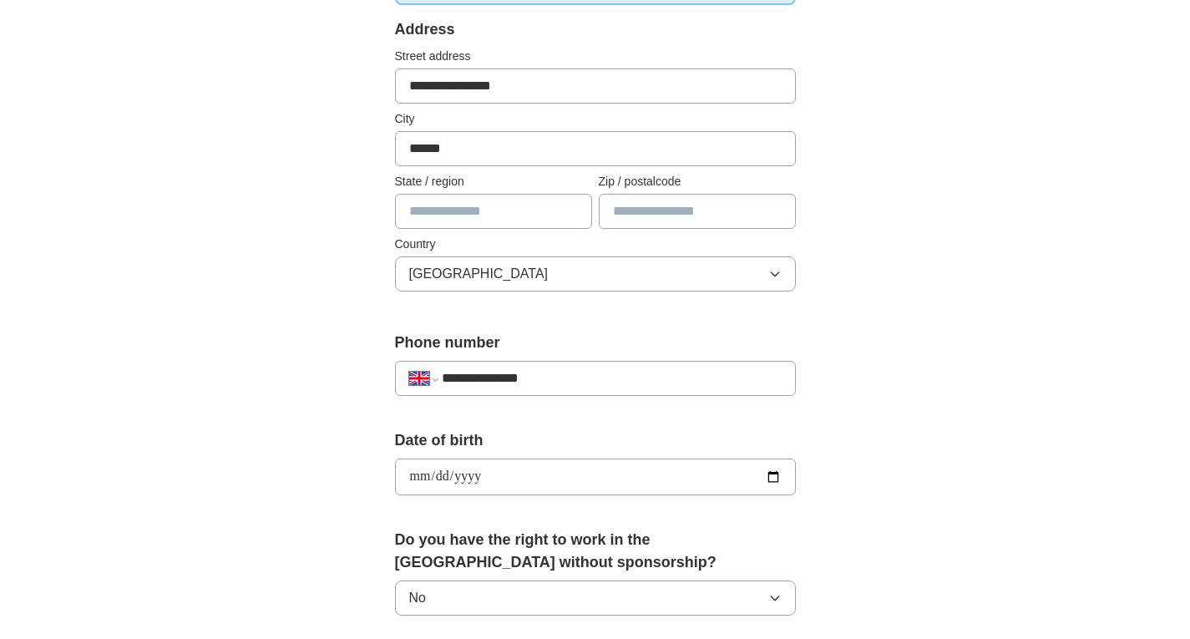
click at [621, 222] on input "text" at bounding box center [697, 211] width 197 height 35
type input "*"
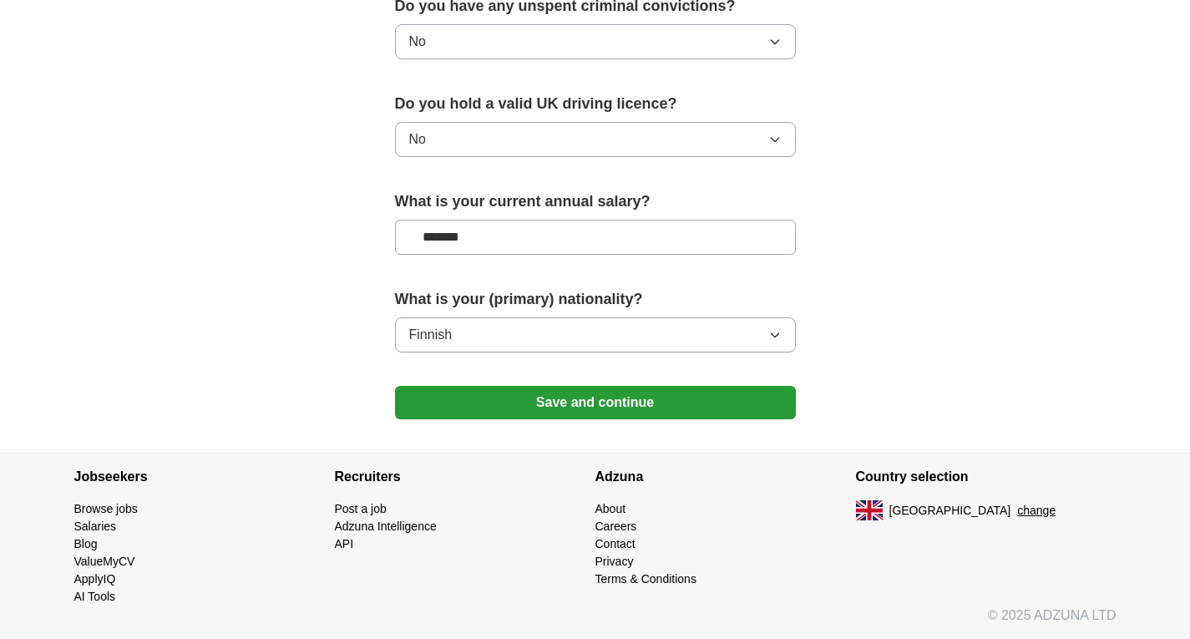
type input "*******"
click at [576, 407] on button "Save and continue" at bounding box center [595, 402] width 401 height 33
